Goal: Browse casually: Explore the website without a specific task or goal

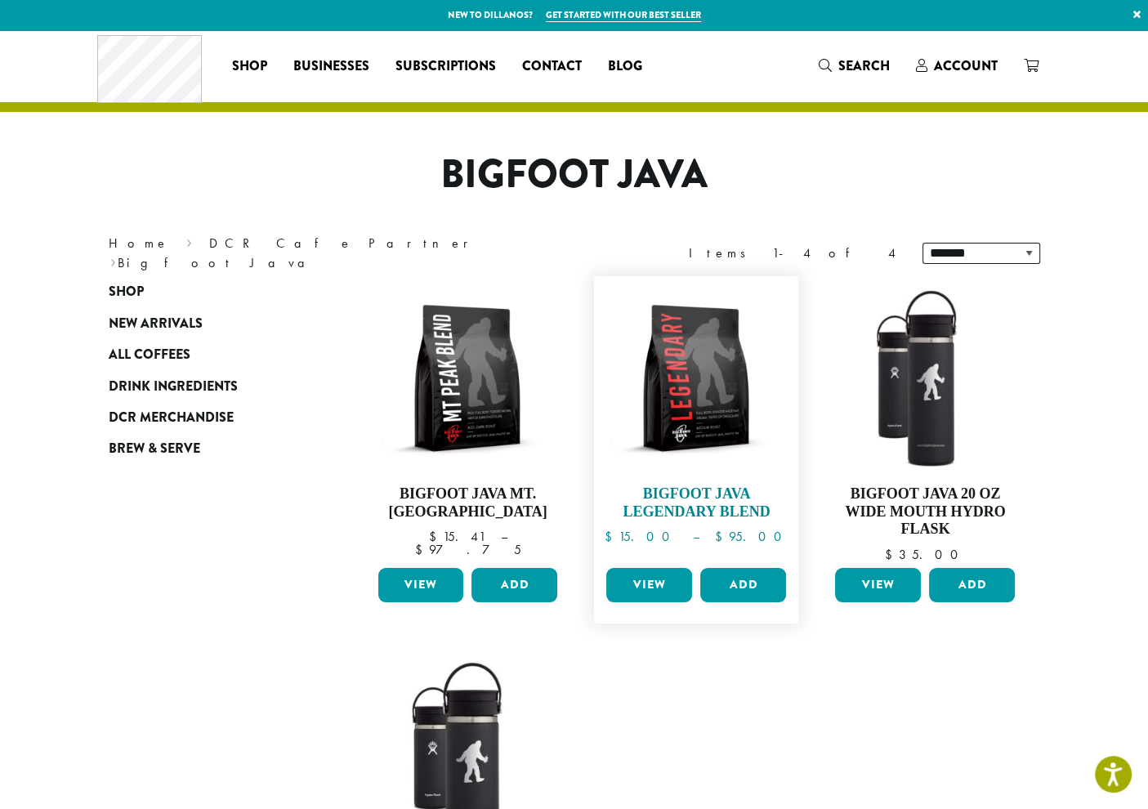
click at [707, 374] on img at bounding box center [696, 378] width 188 height 188
click at [449, 395] on img at bounding box center [467, 378] width 188 height 188
